Goal: Information Seeking & Learning: Learn about a topic

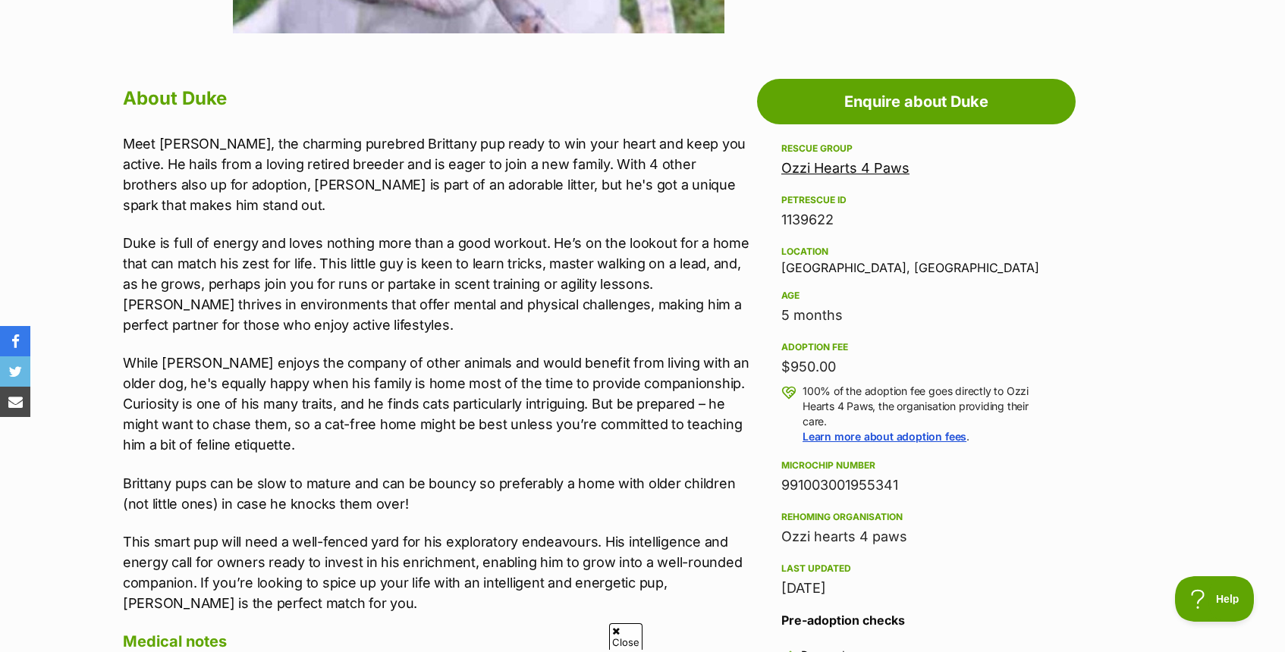
click at [810, 173] on link "Ozzi Hearts 4 Paws" at bounding box center [845, 168] width 128 height 16
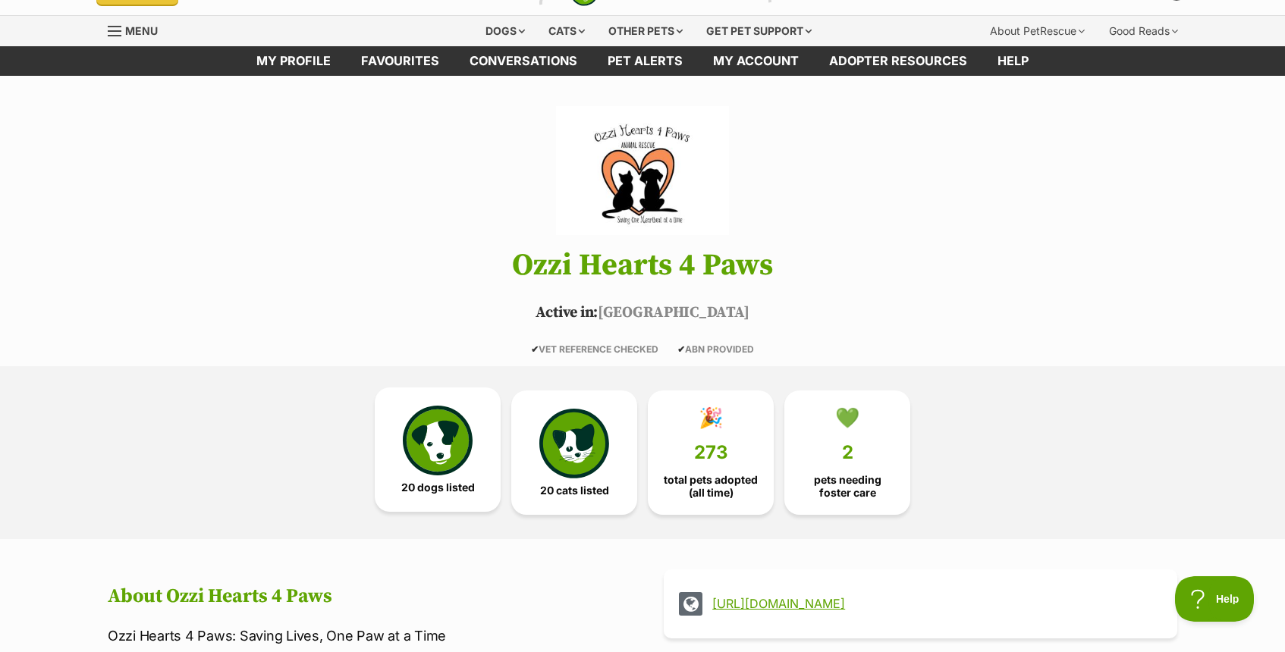
click at [438, 457] on img at bounding box center [438, 441] width 70 height 70
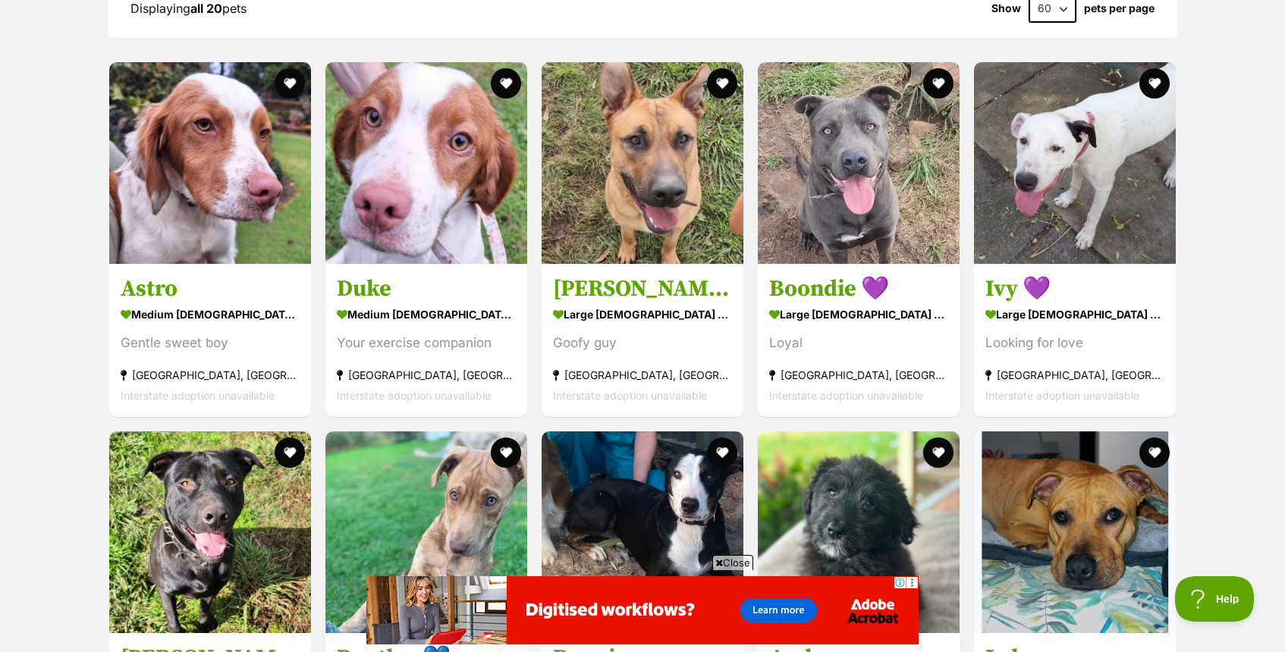
scroll to position [1725, 0]
